Goal: Task Accomplishment & Management: Manage account settings

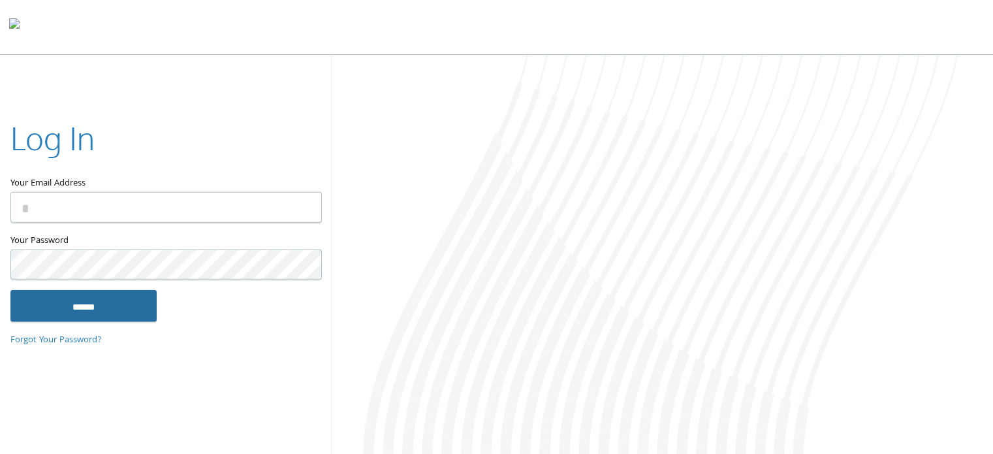
type input "**********"
click at [74, 307] on input "******" at bounding box center [83, 305] width 146 height 31
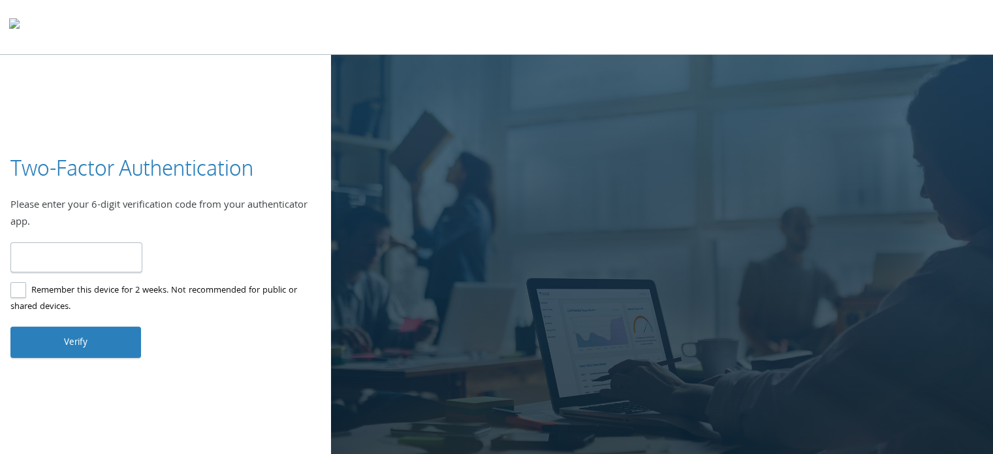
type input "******"
